Goal: Task Accomplishment & Management: Use online tool/utility

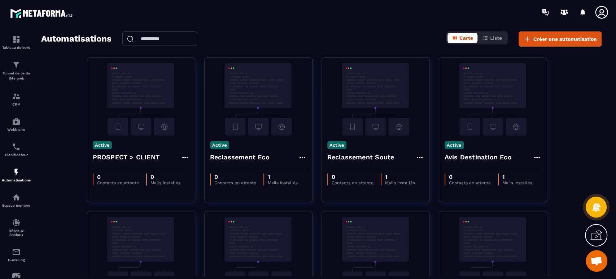
click at [143, 113] on img at bounding box center [141, 99] width 97 height 72
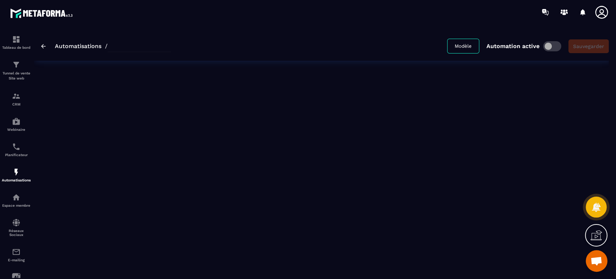
type input "**********"
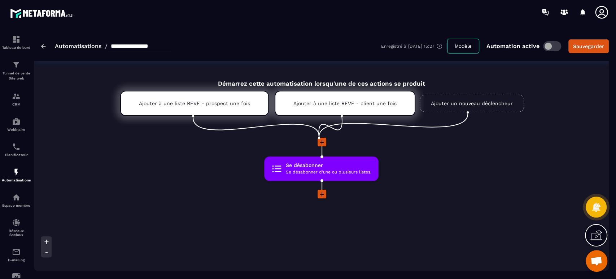
click at [321, 194] on icon at bounding box center [321, 194] width 7 height 7
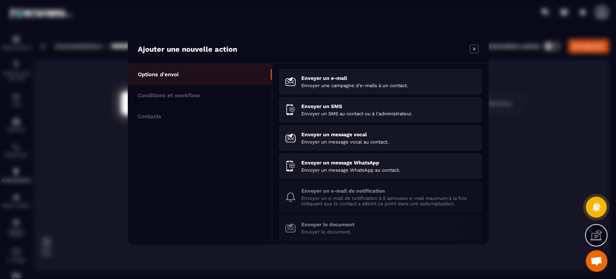
click at [170, 120] on li "Contacts" at bounding box center [200, 116] width 144 height 21
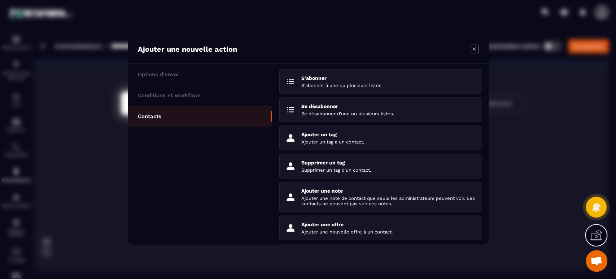
click at [358, 165] on p "Supprimer un tag" at bounding box center [388, 163] width 174 height 6
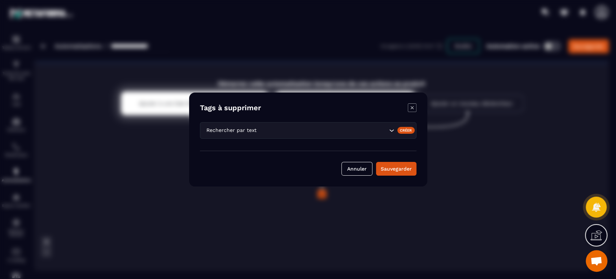
click at [330, 132] on input "Search for option" at bounding box center [322, 130] width 129 height 8
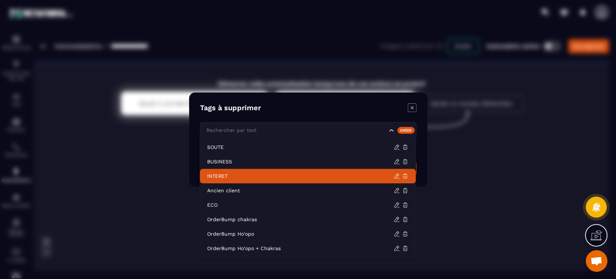
click at [241, 173] on p "INTERET" at bounding box center [300, 175] width 187 height 7
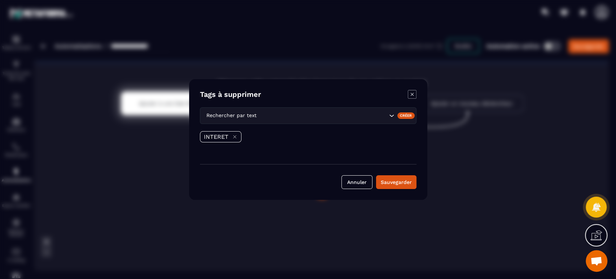
click at [397, 183] on button "Sauvegarder" at bounding box center [396, 182] width 40 height 14
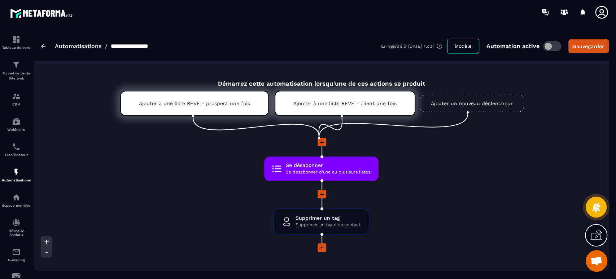
click at [592, 45] on div "Sauvegarder" at bounding box center [588, 46] width 31 height 7
click at [13, 73] on p "Tunnel de vente Site web" at bounding box center [16, 76] width 29 height 10
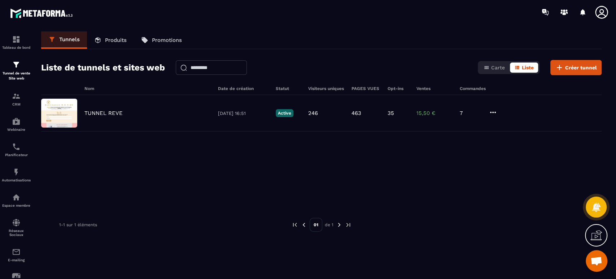
click at [92, 112] on p "TUNNEL REVE" at bounding box center [103, 113] width 38 height 6
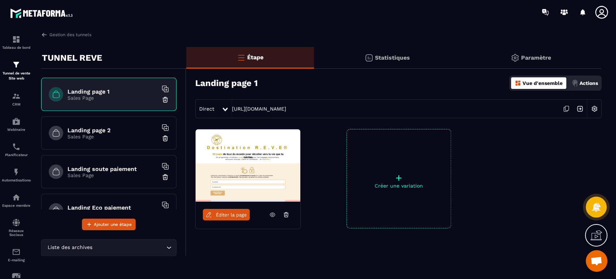
click at [93, 127] on h6 "Landing page 2" at bounding box center [113, 130] width 90 height 7
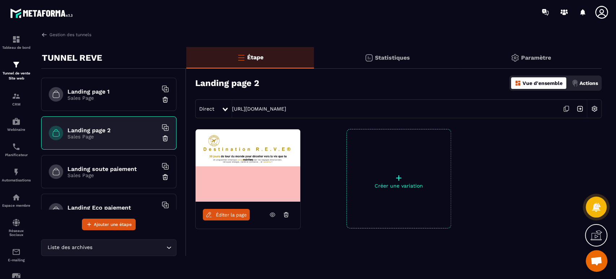
click at [579, 79] on div "Actions" at bounding box center [585, 83] width 30 height 12
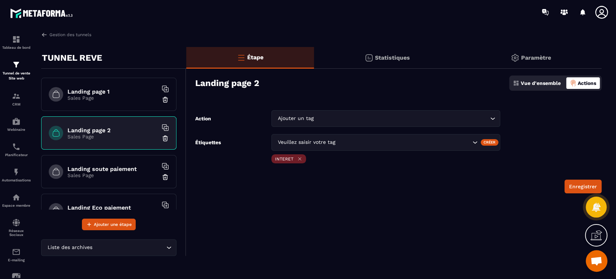
click at [121, 161] on div "Landing soute paiement Sales Page" at bounding box center [108, 171] width 135 height 33
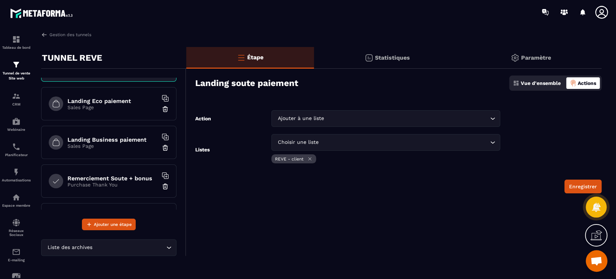
scroll to position [107, 0]
click at [117, 106] on p "Sales Page" at bounding box center [113, 107] width 90 height 6
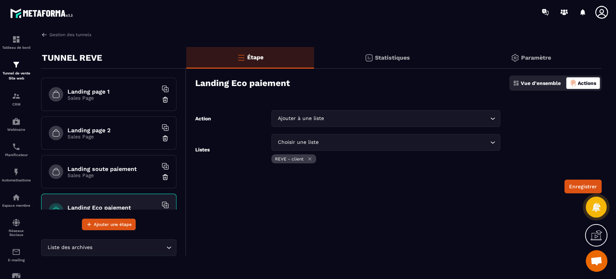
click at [123, 87] on div "Landing page 1 Sales Page" at bounding box center [108, 94] width 135 height 33
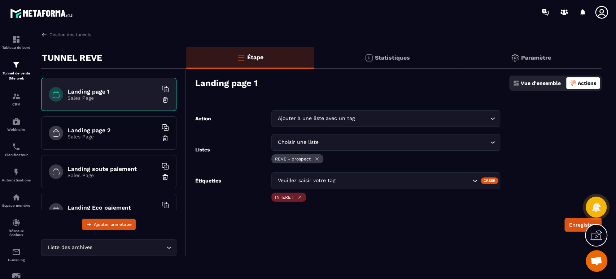
click at [123, 123] on div "Landing page 2 Sales Page" at bounding box center [108, 132] width 135 height 33
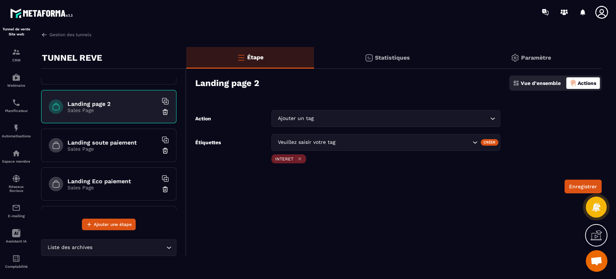
scroll to position [53, 0]
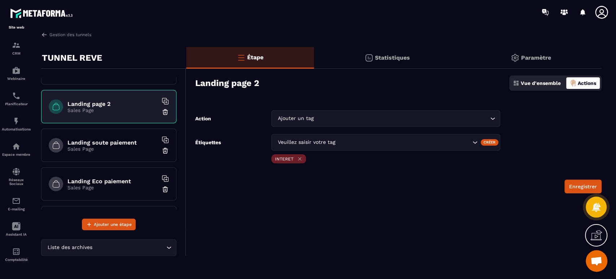
click at [0, 0] on img at bounding box center [0, 0] width 0 height 0
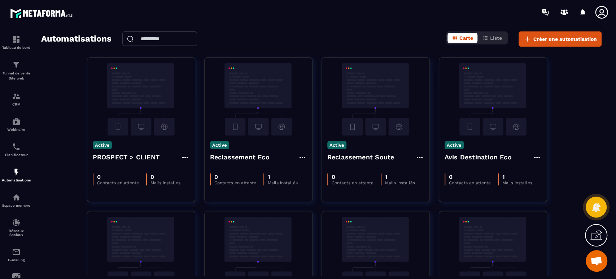
click at [159, 92] on img at bounding box center [141, 99] width 97 height 72
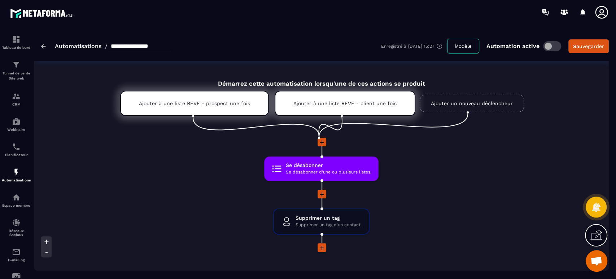
click at [324, 143] on icon at bounding box center [322, 142] width 4 height 4
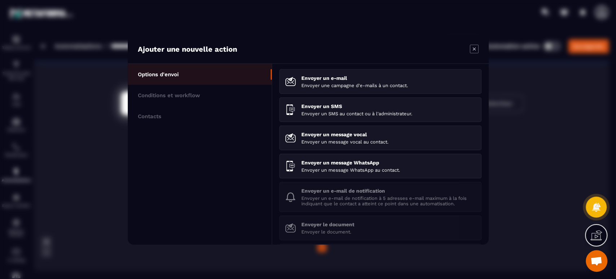
click at [473, 49] on icon "Modal window" at bounding box center [474, 49] width 9 height 9
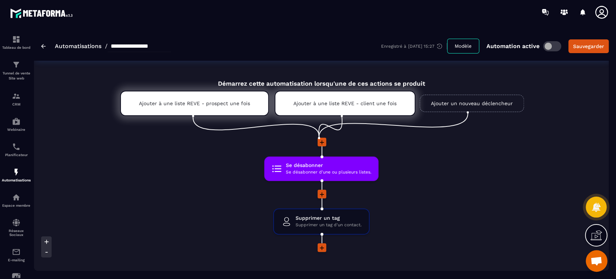
click at [407, 77] on link at bounding box center [407, 79] width 7 height 7
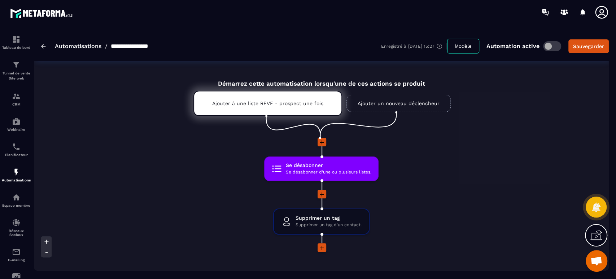
click at [319, 172] on span "Se désabonner d'une ou plusieurs listes." at bounding box center [329, 172] width 86 height 7
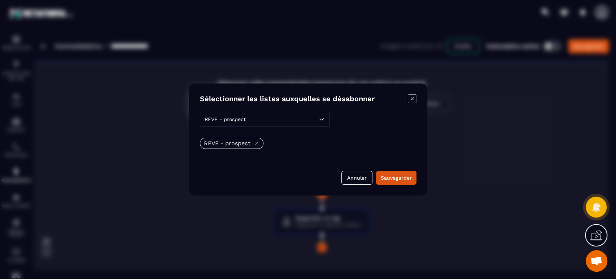
click at [287, 121] on div "REVE - prospect" at bounding box center [265, 119] width 130 height 15
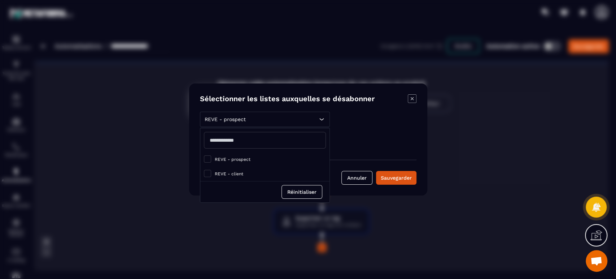
drag, startPoint x: 370, startPoint y: 132, endPoint x: 373, endPoint y: 151, distance: 19.0
click at [371, 133] on div "REVE - prospect REVE - prospect REVE - client Réinitialiser REVE - prospect Ann…" at bounding box center [308, 148] width 217 height 73
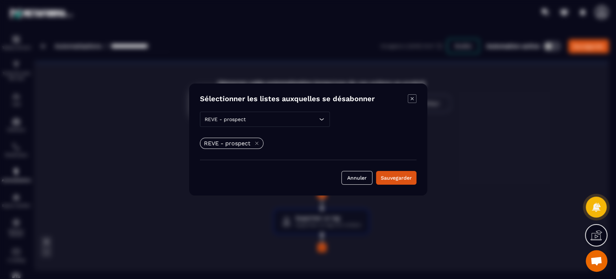
click at [358, 176] on button "Annuler" at bounding box center [357, 178] width 31 height 14
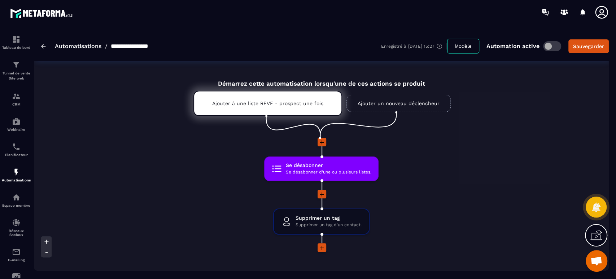
click at [370, 144] on icon at bounding box center [370, 144] width 3 height 0
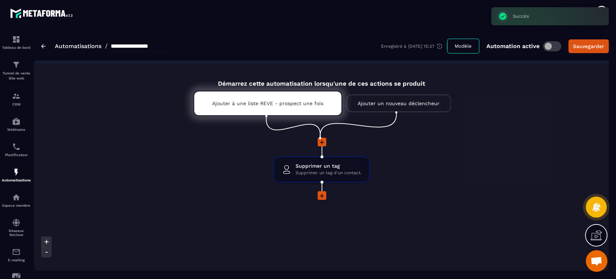
click at [362, 146] on icon at bounding box center [361, 145] width 1 height 1
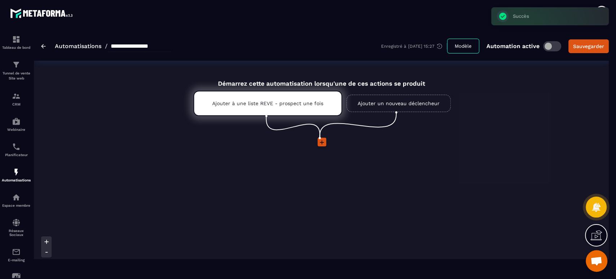
click at [335, 78] on icon at bounding box center [334, 80] width 4 height 4
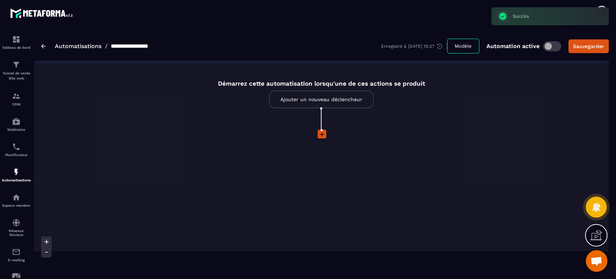
click at [306, 99] on link "Ajouter un nouveau déclencheur" at bounding box center [321, 99] width 104 height 17
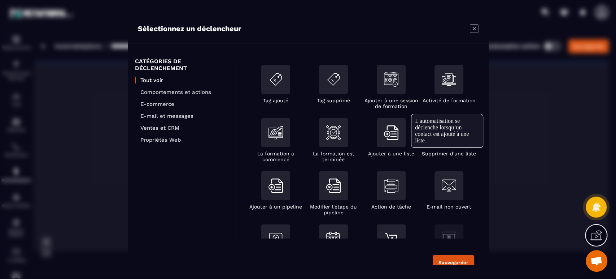
click at [387, 138] on img "Modal window" at bounding box center [391, 132] width 14 height 14
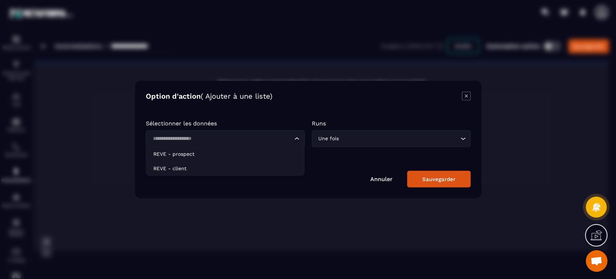
click at [237, 140] on input "Search for option" at bounding box center [222, 139] width 142 height 8
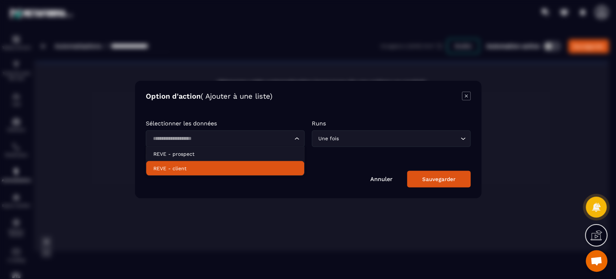
click at [186, 170] on p "REVE - client" at bounding box center [225, 168] width 144 height 7
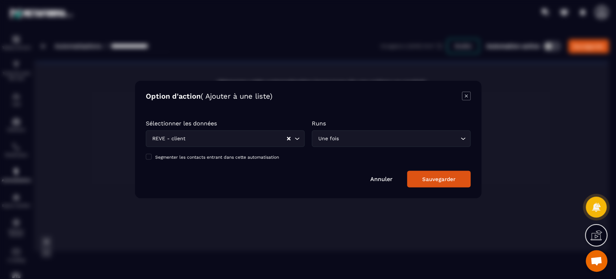
click at [431, 180] on div "Sauvegarder" at bounding box center [438, 179] width 33 height 6
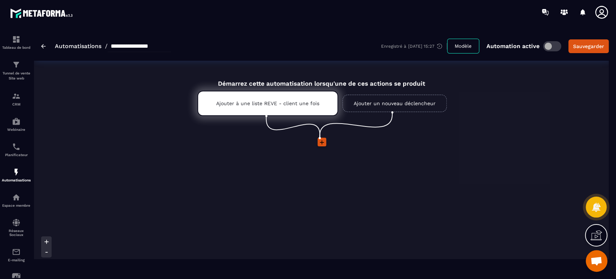
click at [322, 143] on icon at bounding box center [322, 142] width 4 height 4
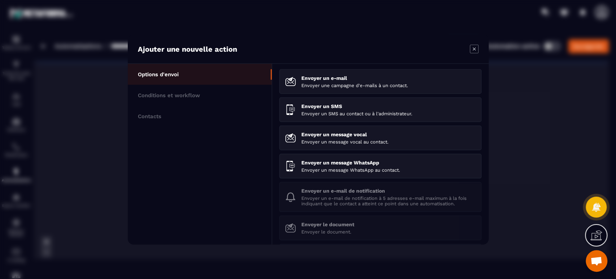
click at [160, 121] on li "Contacts" at bounding box center [200, 116] width 144 height 21
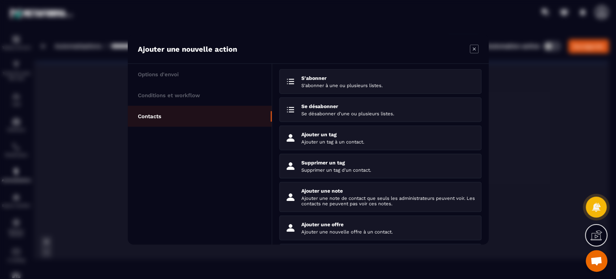
click at [355, 112] on p "Se désabonner d'une ou plusieurs listes." at bounding box center [388, 113] width 174 height 5
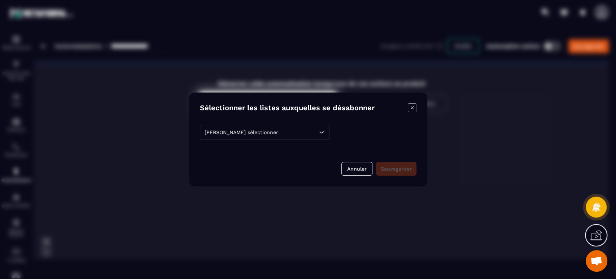
click at [284, 132] on div "[PERSON_NAME] sélectionner" at bounding box center [265, 132] width 130 height 15
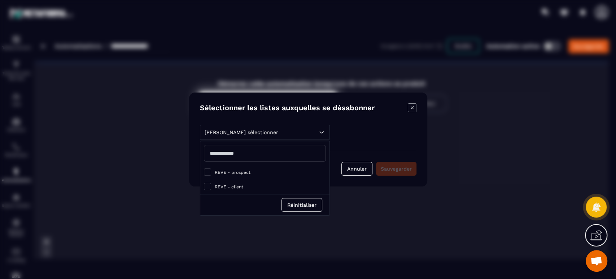
click at [246, 170] on span "REVE - prospect" at bounding box center [233, 172] width 36 height 5
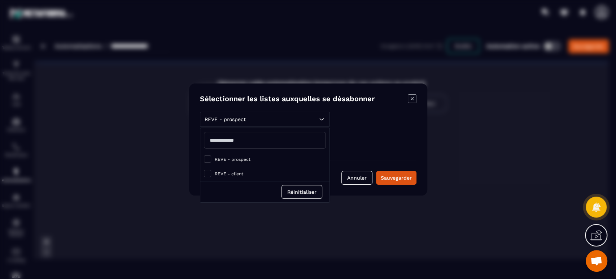
drag, startPoint x: 300, startPoint y: 190, endPoint x: 268, endPoint y: 193, distance: 32.7
click at [248, 189] on div "Réinitialiser" at bounding box center [264, 191] width 129 height 21
click at [360, 142] on div "REVE - prospect" at bounding box center [308, 143] width 217 height 11
click at [397, 179] on div "Sauvegarder" at bounding box center [396, 177] width 31 height 7
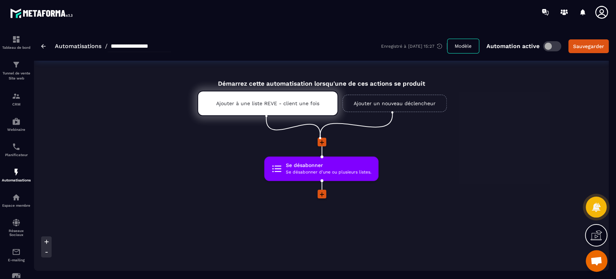
click at [319, 193] on icon at bounding box center [321, 194] width 7 height 7
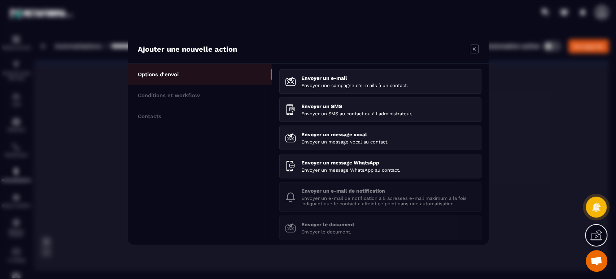
click at [162, 118] on li "Contacts" at bounding box center [200, 116] width 144 height 21
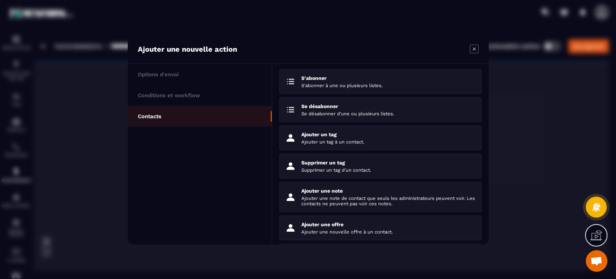
click at [341, 165] on p "Supprimer un tag" at bounding box center [388, 163] width 174 height 6
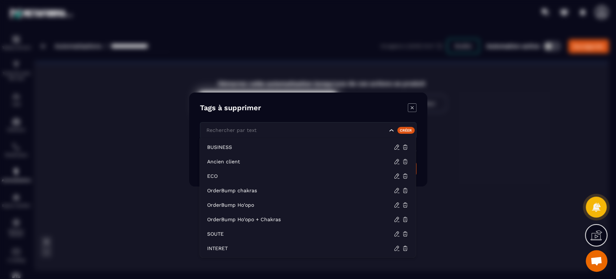
click at [265, 128] on input "Search for option" at bounding box center [296, 130] width 183 height 8
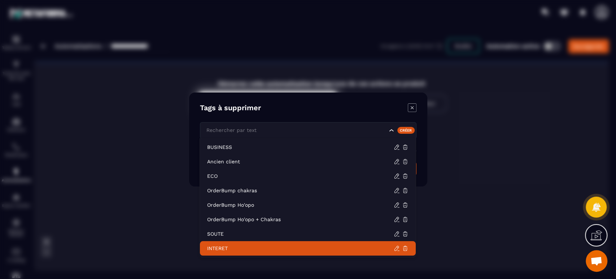
click at [231, 245] on p "INTERET" at bounding box center [300, 247] width 187 height 7
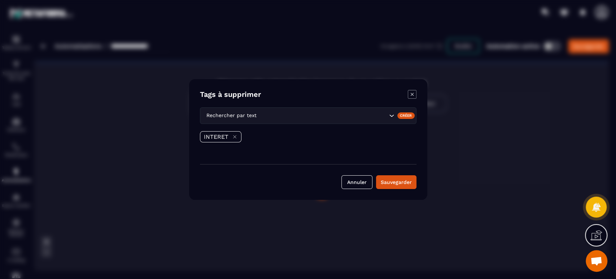
click at [405, 178] on button "Sauvegarder" at bounding box center [396, 182] width 40 height 14
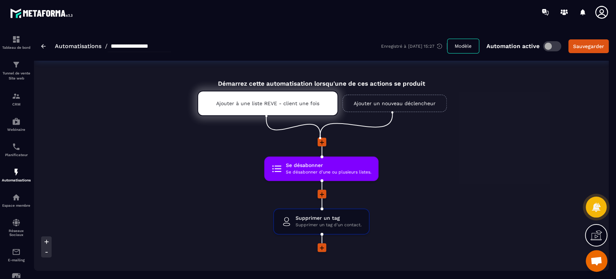
click at [586, 45] on div "Sauvegarder" at bounding box center [588, 46] width 31 height 7
click at [582, 45] on div "Sauvegarder" at bounding box center [588, 46] width 31 height 7
click at [0, 0] on img at bounding box center [0, 0] width 0 height 0
